Goal: Task Accomplishment & Management: Complete application form

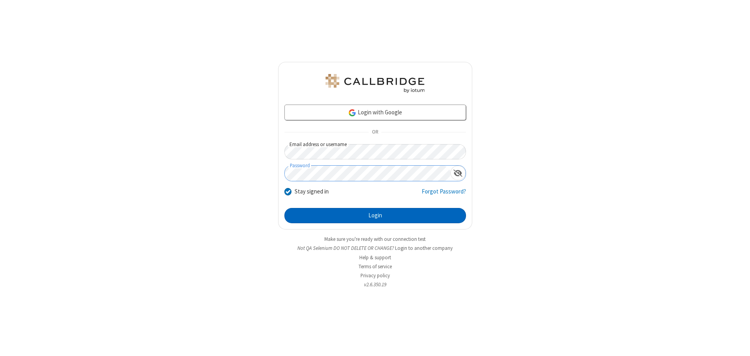
click at [375, 216] on button "Login" at bounding box center [375, 216] width 182 height 16
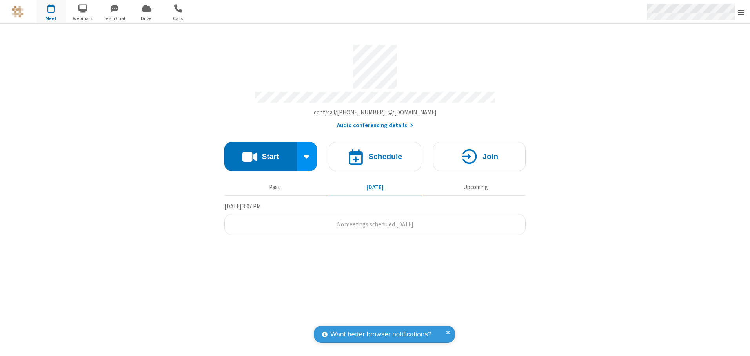
click at [741, 12] on span "Open menu" at bounding box center [741, 13] width 6 height 8
click at [51, 12] on span "button" at bounding box center [50, 8] width 29 height 13
click at [375, 154] on h4 "Schedule" at bounding box center [385, 156] width 34 height 7
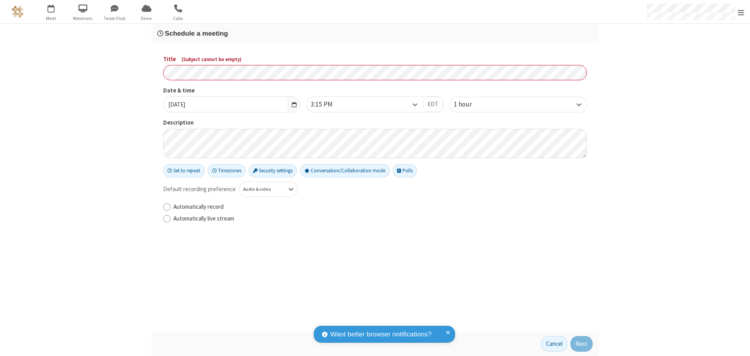
click at [375, 33] on h3 "Schedule a meeting" at bounding box center [374, 33] width 435 height 7
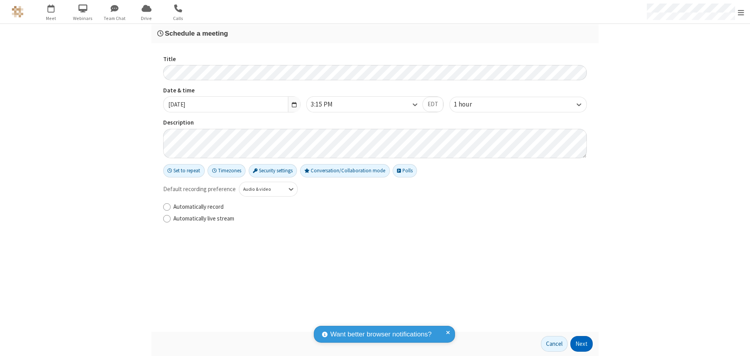
click at [582, 344] on button "Next" at bounding box center [581, 344] width 22 height 16
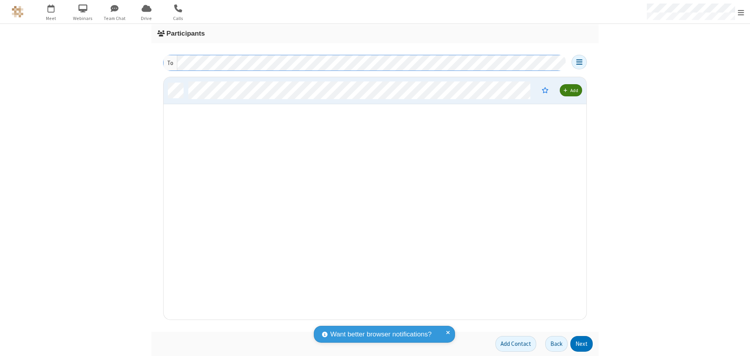
scroll to position [237, 417]
click at [582, 344] on button "Next" at bounding box center [581, 344] width 22 height 16
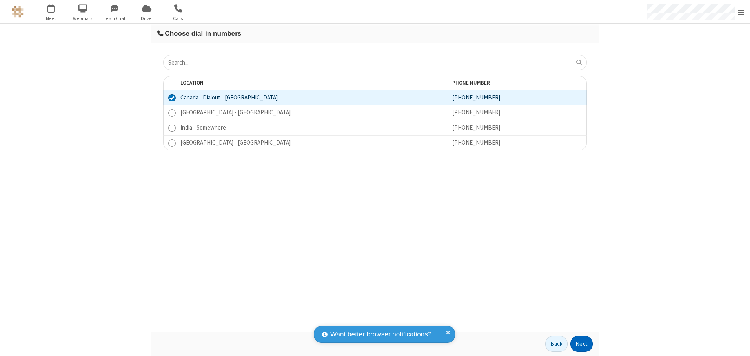
click at [582, 344] on button "Next" at bounding box center [581, 344] width 22 height 16
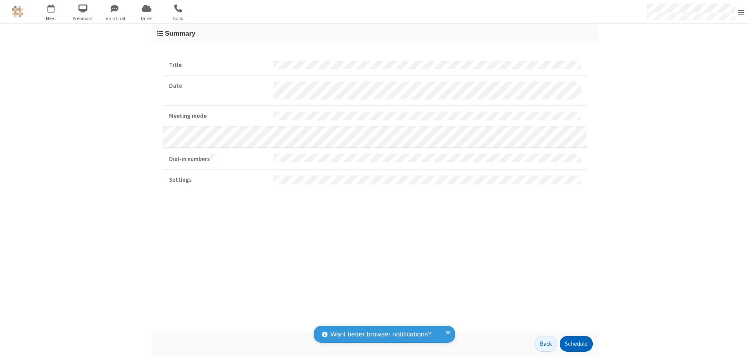
click at [576, 344] on button "Schedule" at bounding box center [576, 344] width 33 height 16
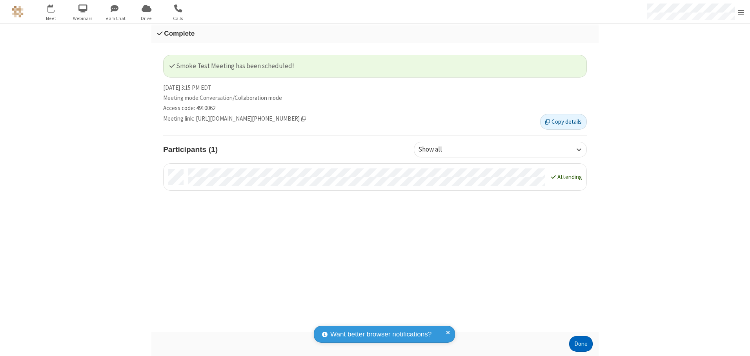
click at [581, 344] on button "Done" at bounding box center [581, 344] width 24 height 16
